Goal: Information Seeking & Learning: Learn about a topic

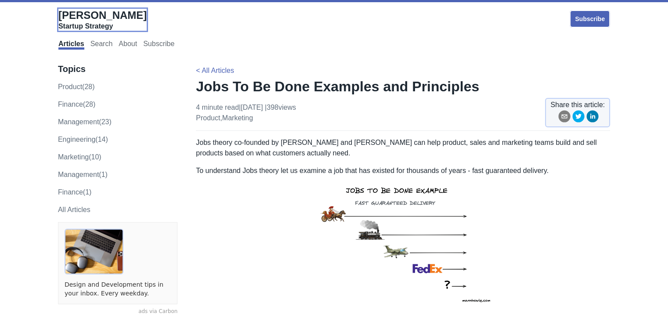
click at [100, 26] on div "Startup Strategy" at bounding box center [102, 26] width 88 height 9
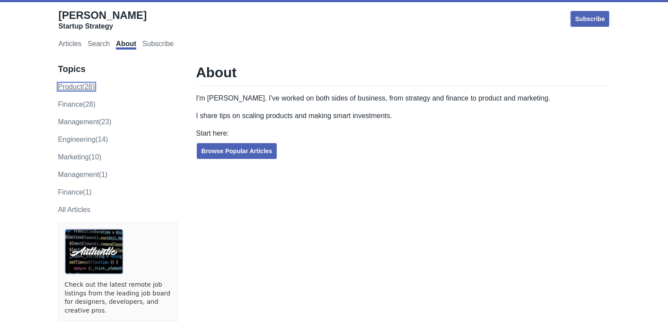
click at [93, 86] on link "product (28)" at bounding box center [76, 86] width 37 height 7
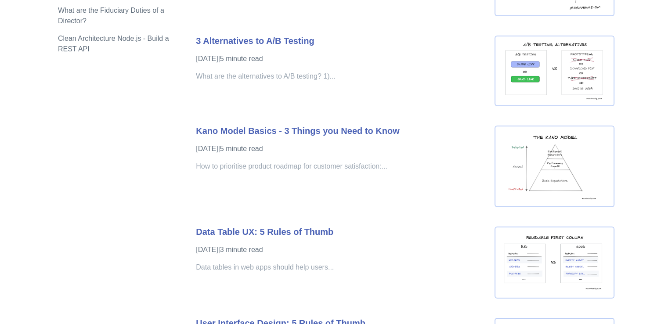
scroll to position [1218, 0]
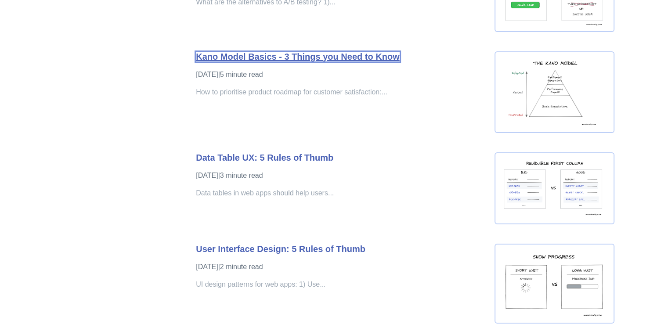
click at [236, 52] on link "Kano Model Basics - 3 Things you Need to Know" at bounding box center [297, 57] width 203 height 10
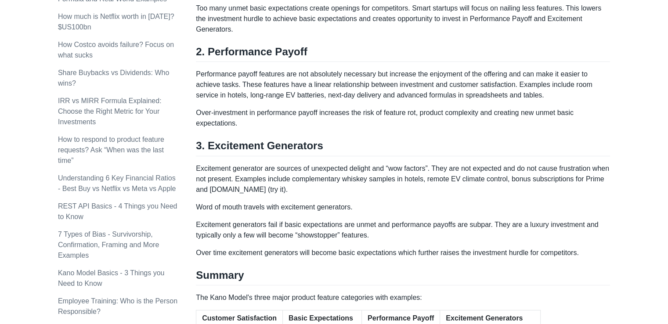
scroll to position [463, 0]
